Goal: Task Accomplishment & Management: Manage account settings

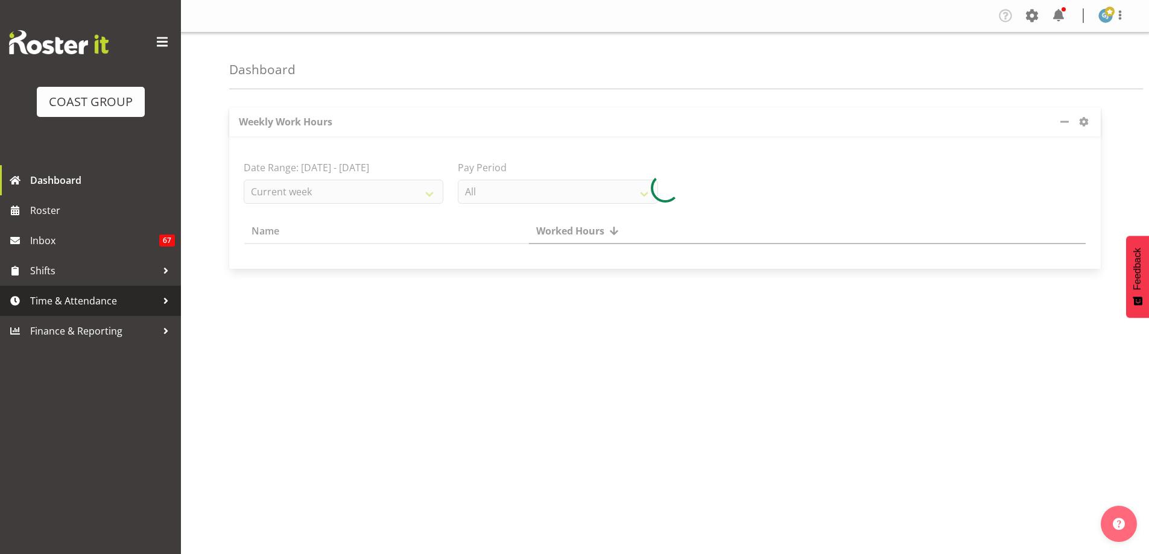
click at [169, 308] on div at bounding box center [166, 301] width 18 height 18
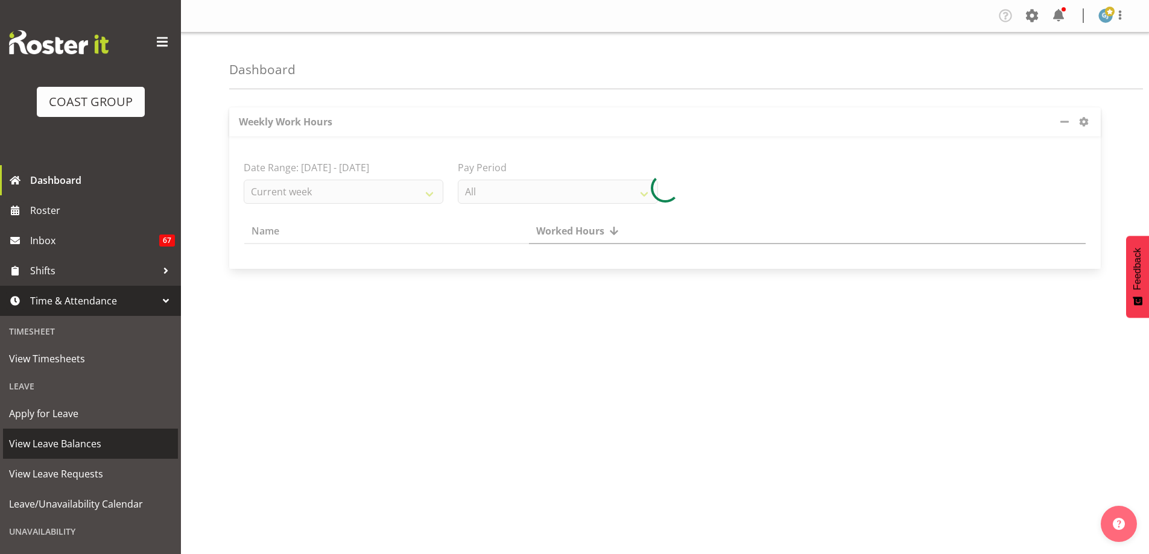
click at [97, 440] on span "View Leave Balances" at bounding box center [90, 444] width 163 height 18
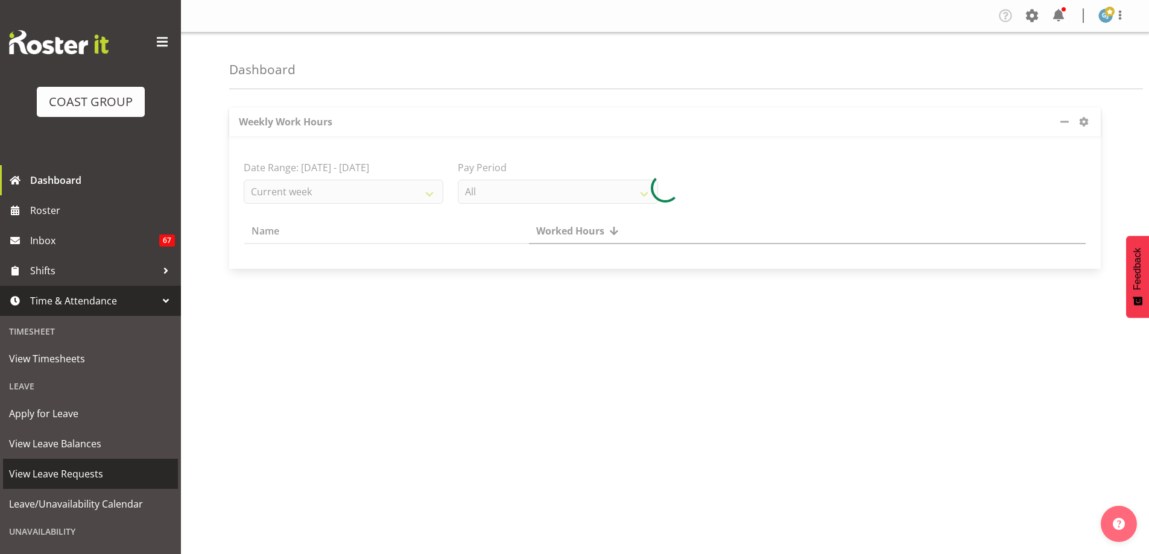
click at [95, 472] on span "View Leave Requests" at bounding box center [90, 474] width 163 height 18
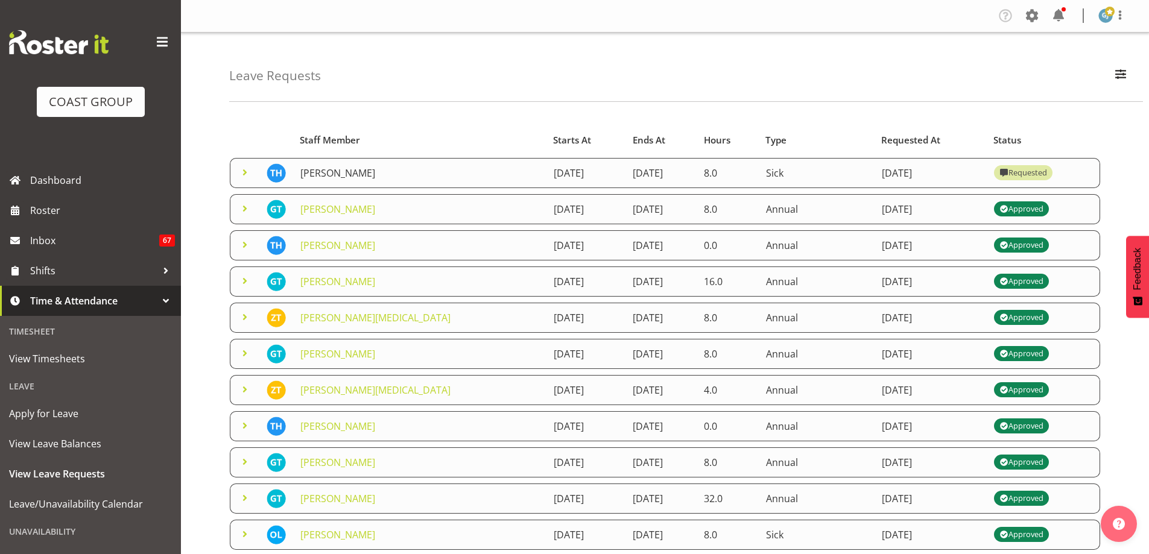
click at [356, 173] on link "[PERSON_NAME]" at bounding box center [337, 172] width 75 height 13
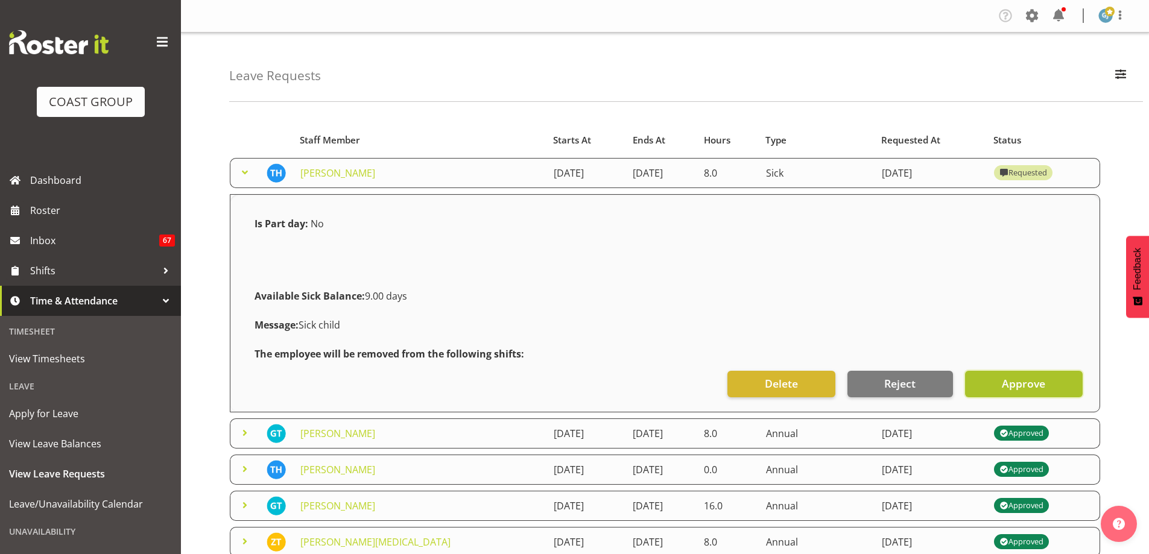
click at [1016, 387] on span "Approve" at bounding box center [1023, 384] width 43 height 16
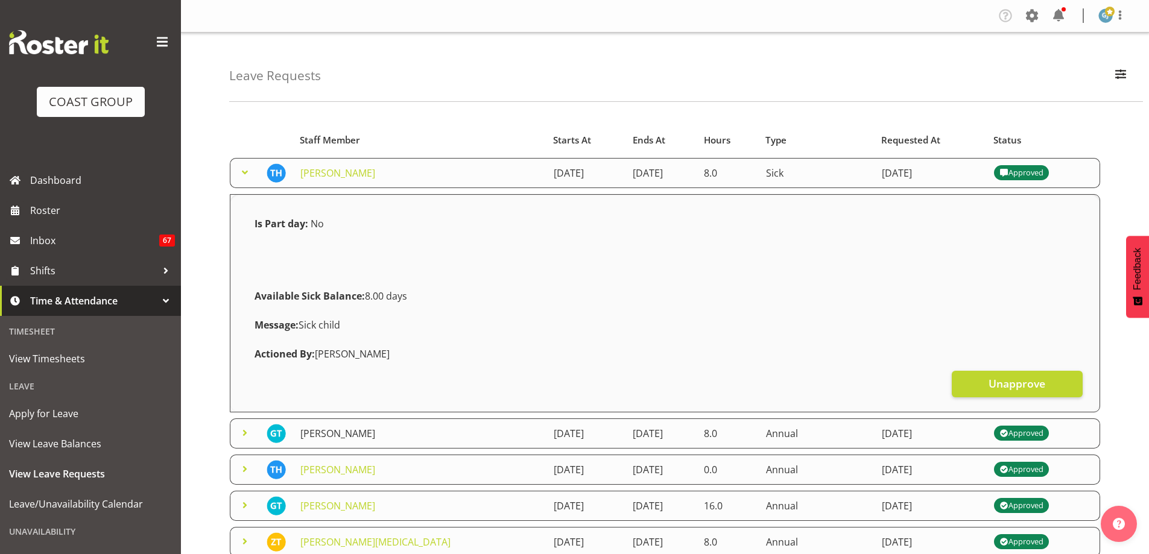
click at [372, 433] on link "Geoffrey Te Whetu" at bounding box center [337, 433] width 75 height 13
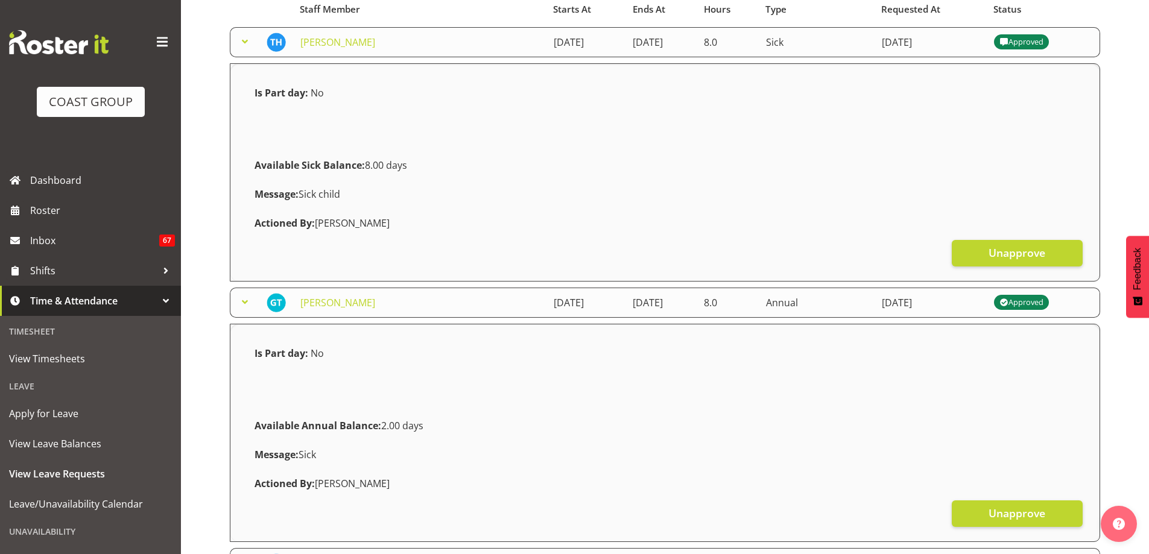
scroll to position [241, 0]
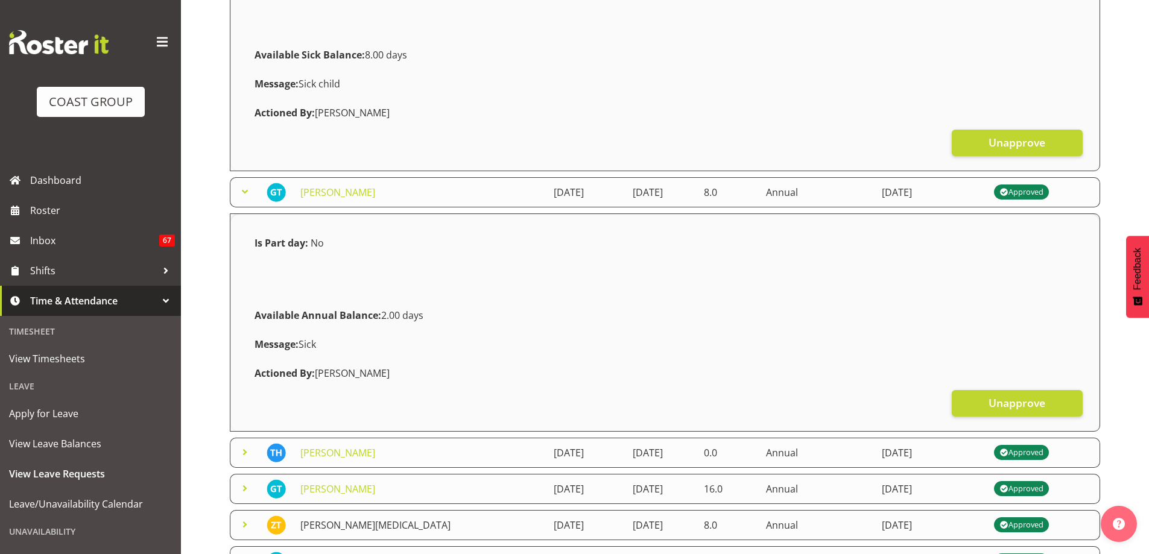
click at [356, 523] on link "Zachary Thrush" at bounding box center [375, 525] width 150 height 13
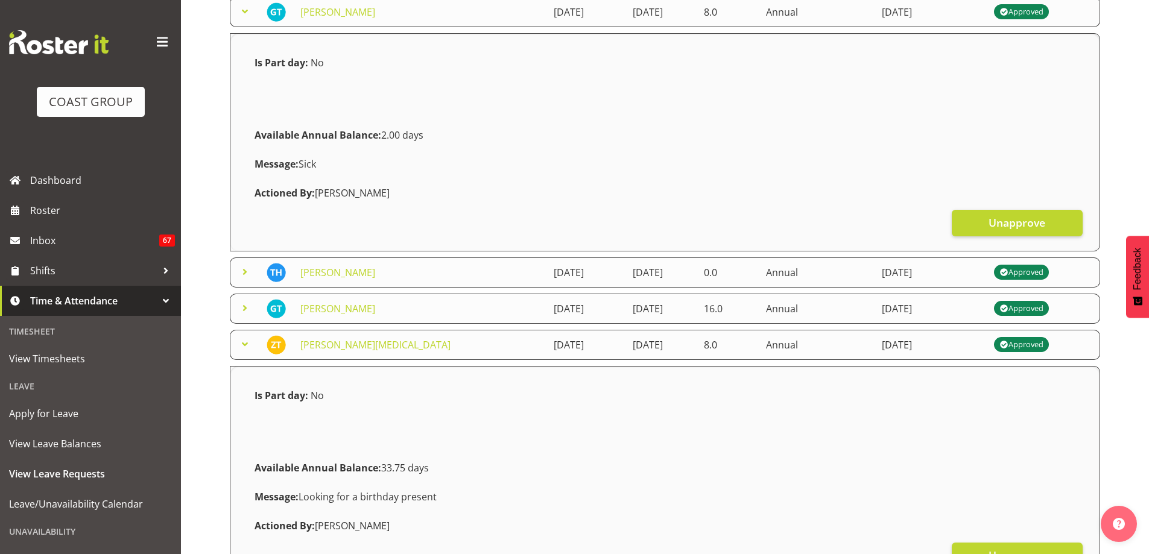
scroll to position [422, 0]
click at [81, 248] on span "Inbox" at bounding box center [94, 241] width 129 height 18
